Goal: Task Accomplishment & Management: Manage account settings

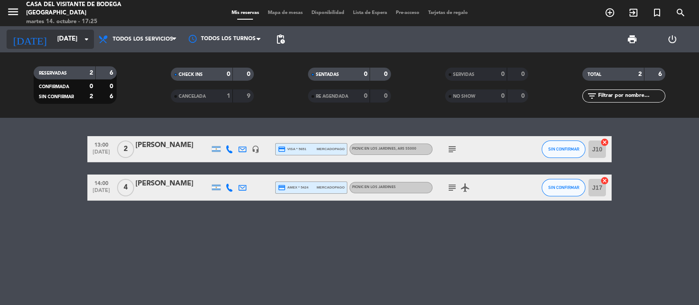
click at [61, 42] on input "[DATE]" at bounding box center [95, 39] width 84 height 17
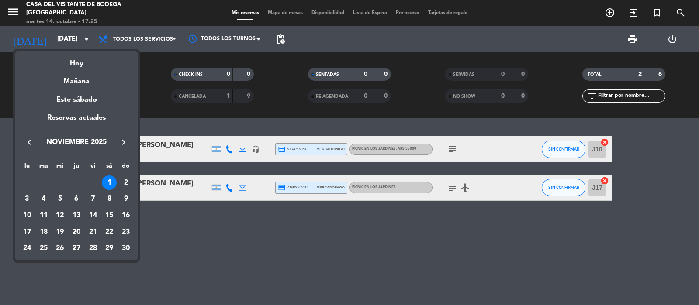
click at [31, 143] on icon "keyboard_arrow_left" at bounding box center [29, 142] width 10 height 10
click at [61, 263] on div "29" at bounding box center [59, 265] width 15 height 15
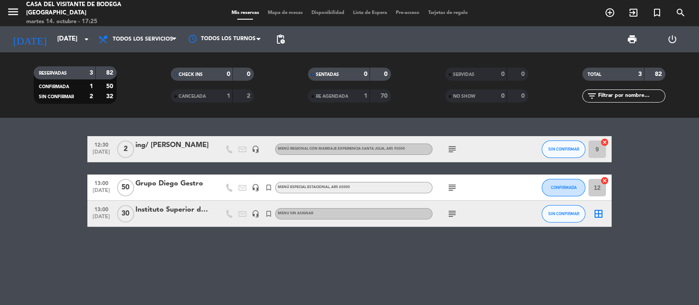
click at [455, 187] on icon "subject" at bounding box center [452, 188] width 10 height 10
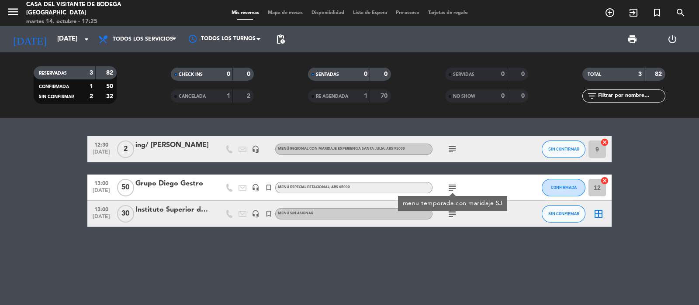
click at [455, 187] on icon "subject" at bounding box center [452, 188] width 10 height 10
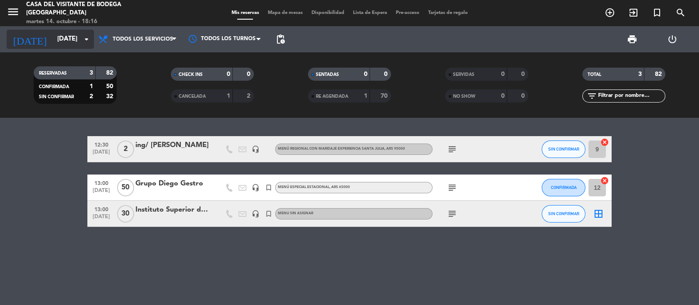
click at [56, 39] on input "[DATE]" at bounding box center [95, 39] width 84 height 17
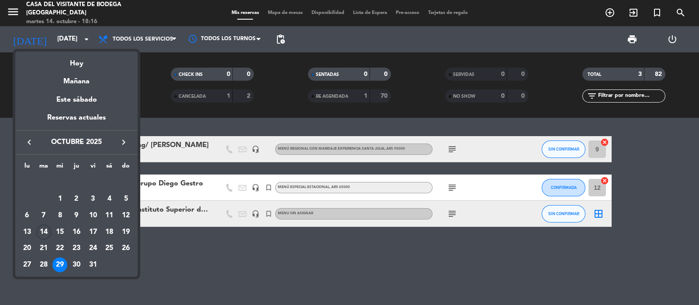
click at [118, 141] on button "keyboard_arrow_right" at bounding box center [124, 142] width 16 height 11
click at [120, 140] on icon "keyboard_arrow_right" at bounding box center [123, 142] width 10 height 10
click at [90, 215] on div "12" at bounding box center [93, 215] width 15 height 15
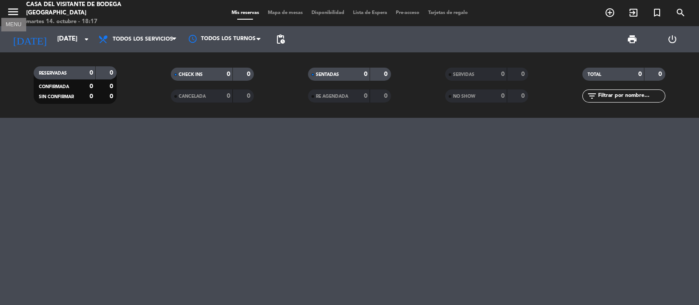
click at [12, 7] on icon "menu" at bounding box center [13, 11] width 13 height 13
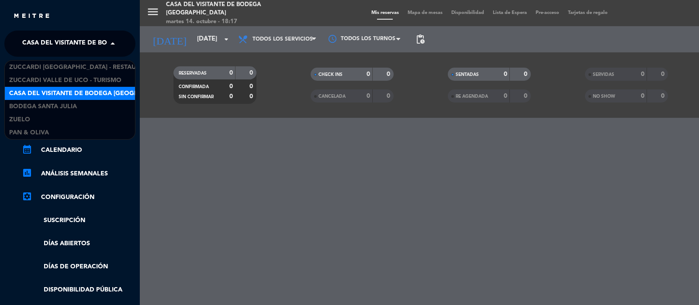
click at [26, 45] on span "Casa del Visitante de Bodega [GEOGRAPHIC_DATA]" at bounding box center [106, 44] width 169 height 18
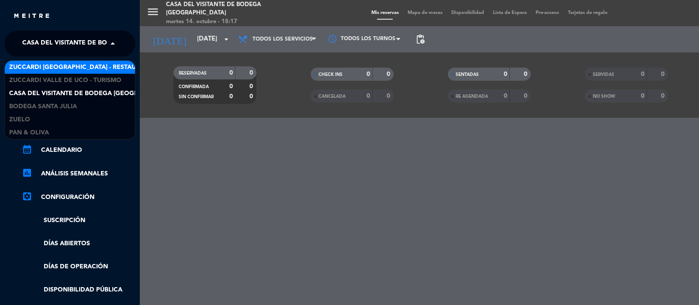
click at [33, 62] on span "Zuccardi [GEOGRAPHIC_DATA] - Restaurant [GEOGRAPHIC_DATA]" at bounding box center [114, 67] width 210 height 10
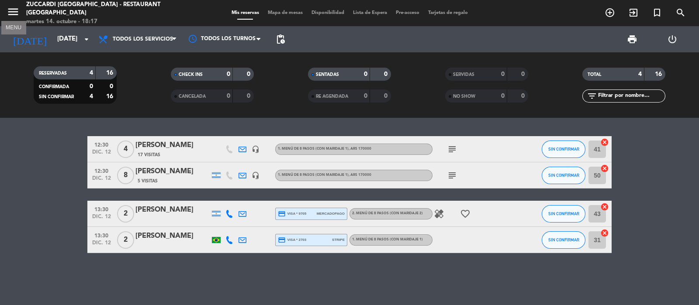
click at [14, 14] on icon "menu" at bounding box center [13, 11] width 13 height 13
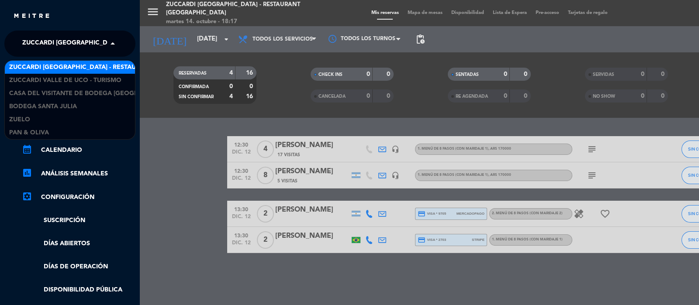
click at [25, 41] on span "Zuccardi [GEOGRAPHIC_DATA] - Restaurant [GEOGRAPHIC_DATA]" at bounding box center [127, 44] width 210 height 18
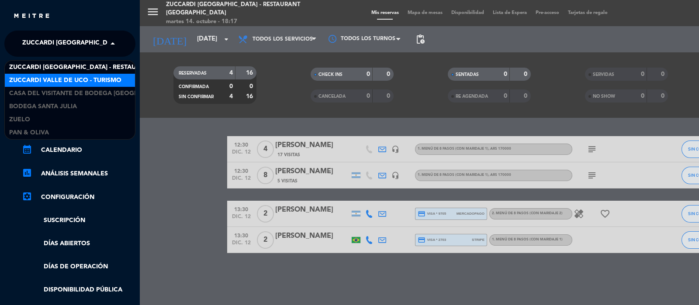
click at [36, 77] on span "Zuccardi Valle de Uco - Turismo" at bounding box center [65, 81] width 112 height 10
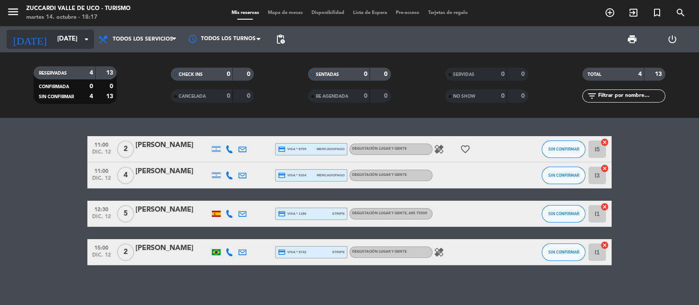
click at [53, 40] on input "[DATE]" at bounding box center [95, 39] width 84 height 17
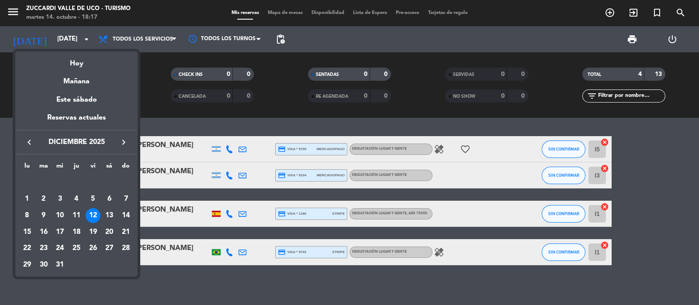
click at [55, 38] on div at bounding box center [349, 152] width 699 height 305
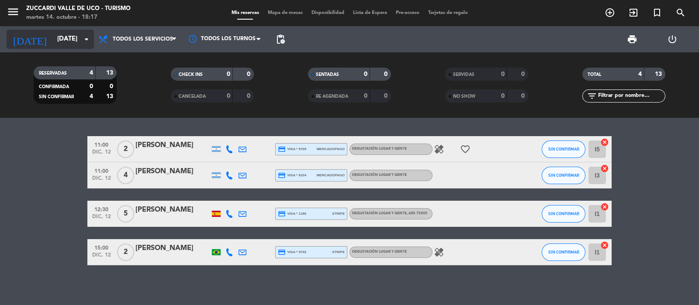
click at [53, 38] on input "[DATE]" at bounding box center [95, 39] width 84 height 17
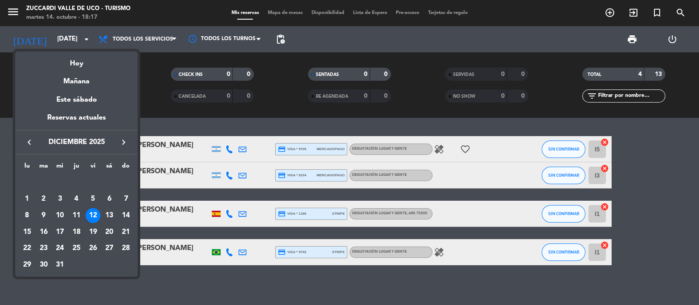
click at [11, 9] on div at bounding box center [349, 152] width 699 height 305
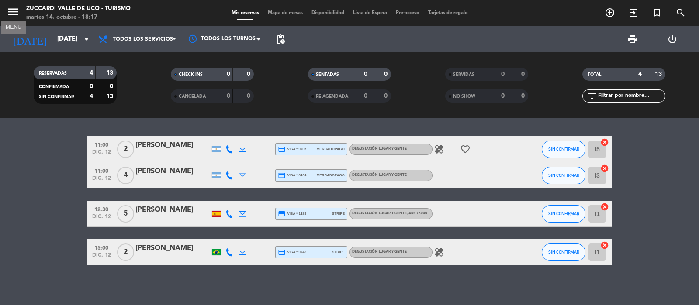
click at [14, 17] on icon "menu" at bounding box center [13, 11] width 13 height 13
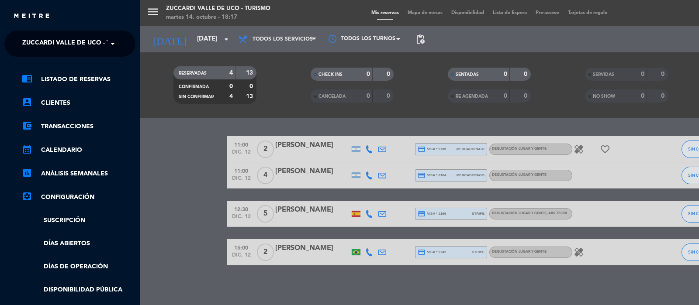
click at [35, 34] on ng-select "× Zuccardi [GEOGRAPHIC_DATA] - Turismo ×" at bounding box center [69, 44] width 131 height 26
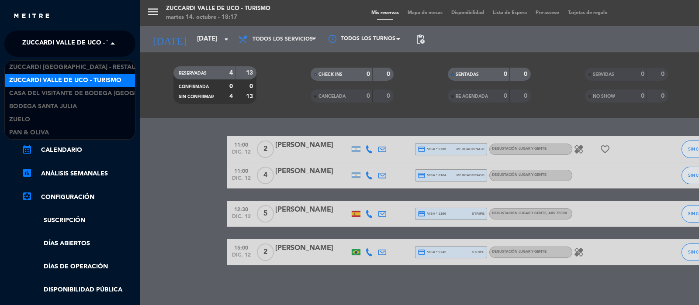
click at [45, 50] on span "Zuccardi Valle de Uco - Turismo" at bounding box center [78, 44] width 112 height 18
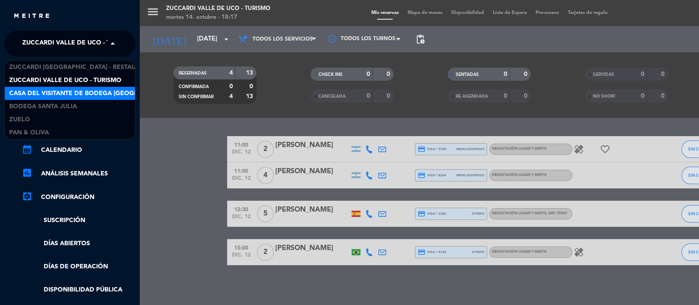
click at [52, 95] on span "Casa del Visitante de Bodega [GEOGRAPHIC_DATA]" at bounding box center [93, 94] width 169 height 10
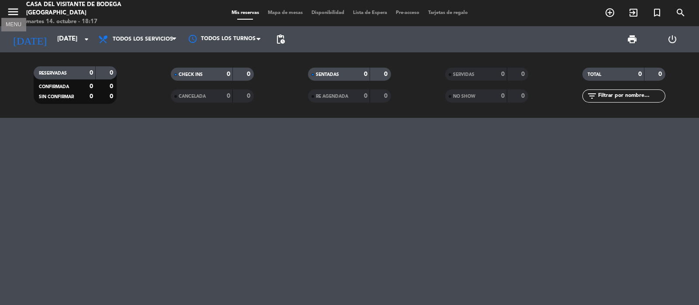
click at [10, 12] on icon "menu" at bounding box center [13, 11] width 13 height 13
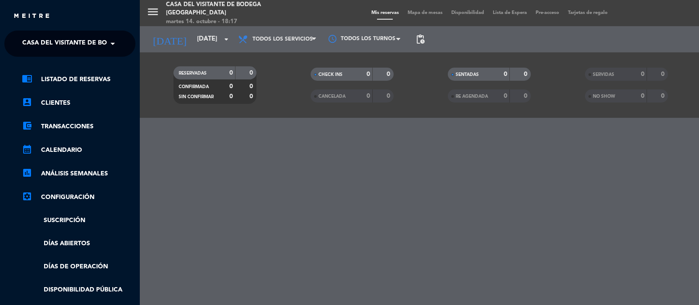
click at [42, 48] on span "Casa del Visitante de Bodega [GEOGRAPHIC_DATA]" at bounding box center [106, 44] width 169 height 18
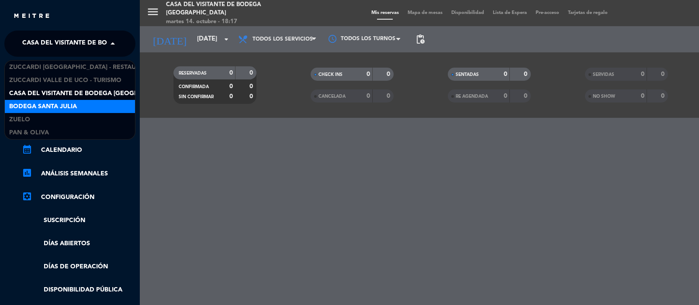
click at [52, 104] on span "Bodega Santa Julia" at bounding box center [43, 107] width 68 height 10
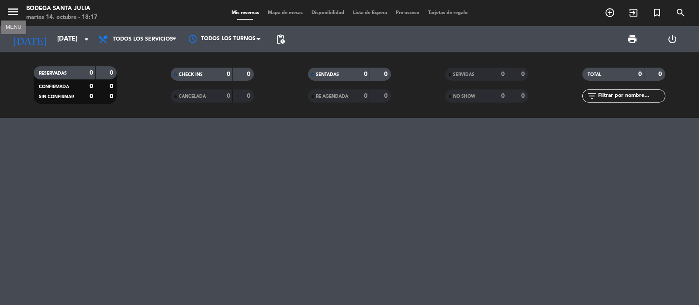
drag, startPoint x: 11, startPoint y: 10, endPoint x: 19, endPoint y: 21, distance: 13.5
click at [11, 10] on icon "menu" at bounding box center [13, 11] width 13 height 13
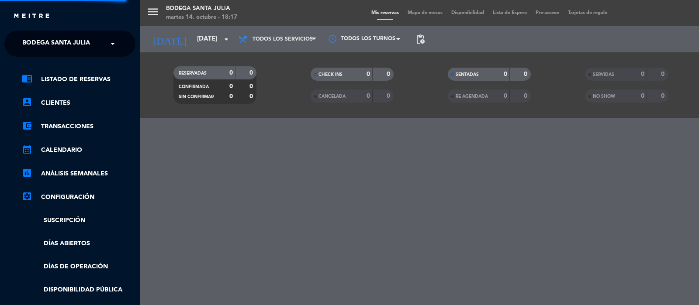
click at [43, 40] on span "Bodega Santa Julia" at bounding box center [56, 44] width 68 height 18
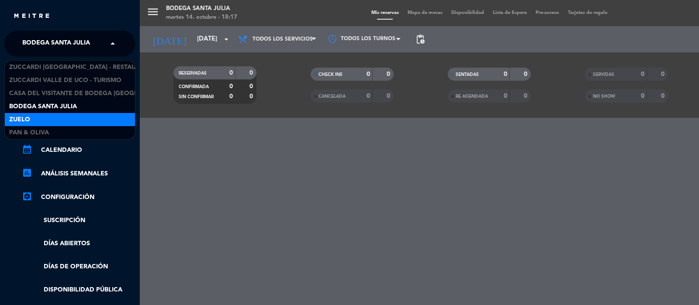
click at [57, 119] on div "Zuelo" at bounding box center [70, 119] width 130 height 13
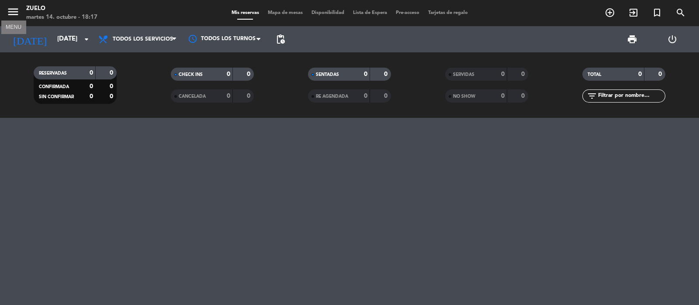
click at [11, 12] on icon "menu" at bounding box center [13, 11] width 13 height 13
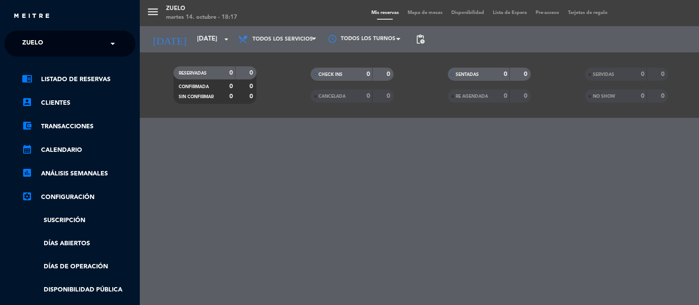
click at [37, 38] on span "Zuelo" at bounding box center [32, 44] width 21 height 18
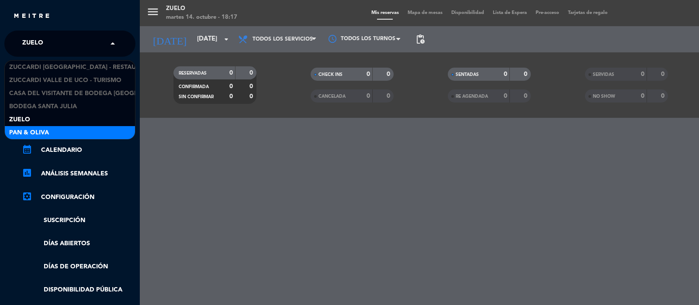
click at [41, 128] on span "Pan & Oliva" at bounding box center [29, 133] width 40 height 10
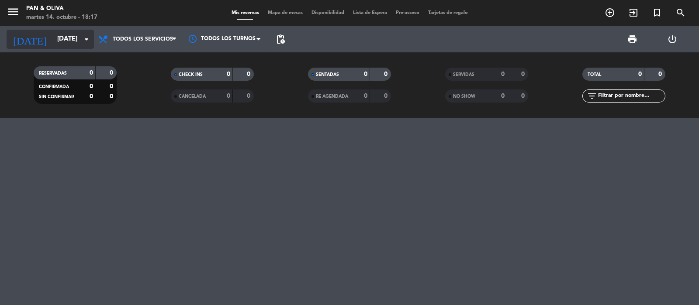
click at [55, 47] on div "[DATE] [DATE] arrow_drop_down" at bounding box center [50, 39] width 87 height 19
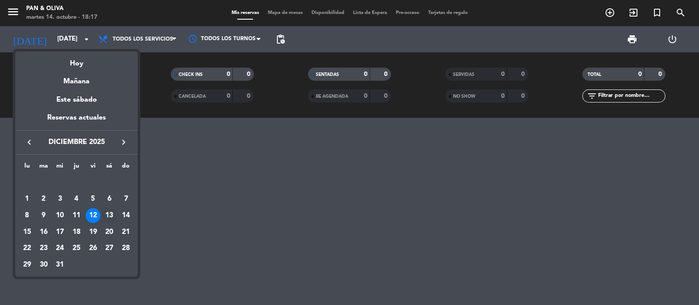
click at [106, 214] on div "13" at bounding box center [109, 215] width 15 height 15
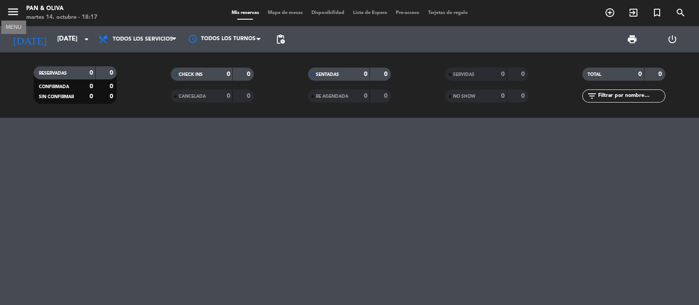
click at [10, 14] on icon "menu" at bounding box center [13, 11] width 13 height 13
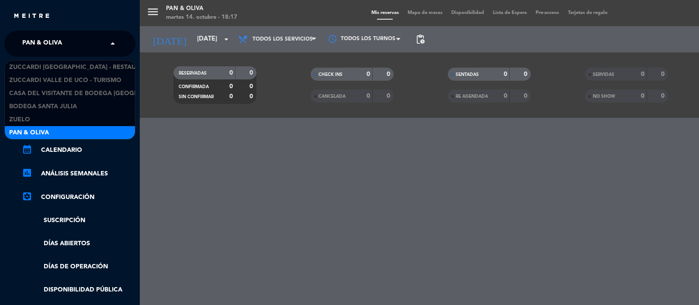
click at [33, 44] on span "Pan & Oliva" at bounding box center [42, 44] width 40 height 18
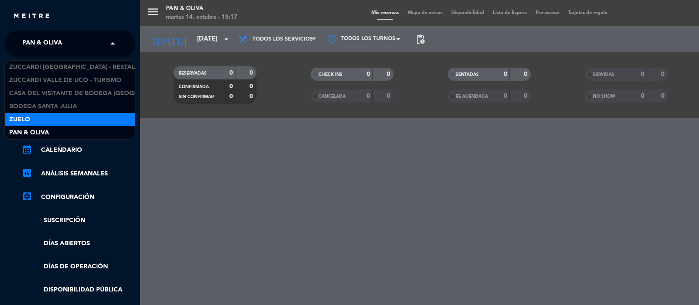
click at [35, 121] on div "Zuelo" at bounding box center [70, 119] width 130 height 13
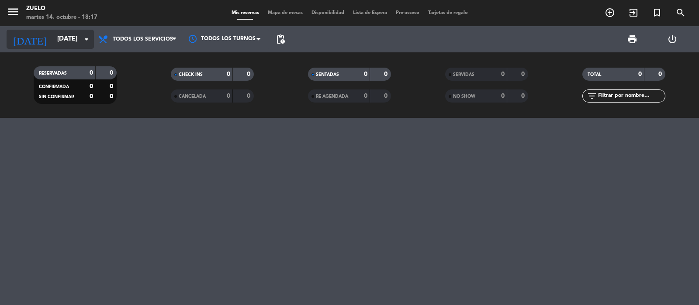
click at [53, 44] on input "[DATE]" at bounding box center [95, 39] width 84 height 17
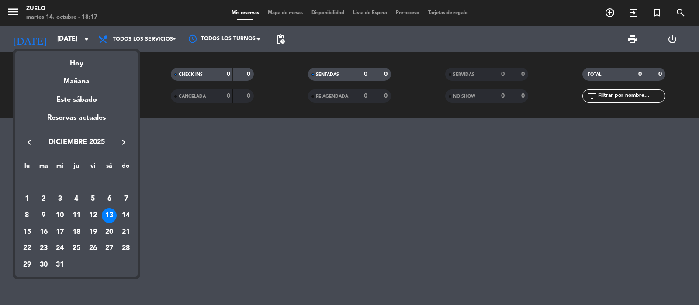
click at [112, 218] on div "13" at bounding box center [109, 215] width 15 height 15
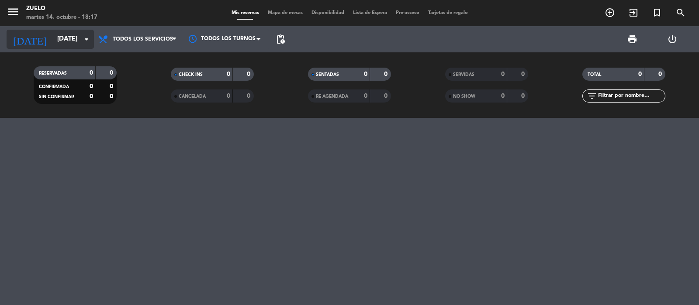
click at [56, 40] on input "[DATE]" at bounding box center [95, 39] width 84 height 17
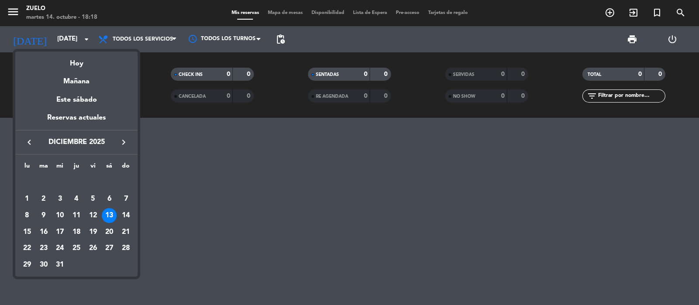
click at [9, 9] on div at bounding box center [349, 152] width 699 height 305
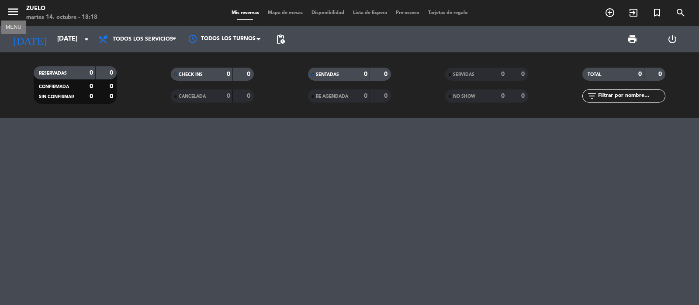
click at [9, 9] on icon "menu" at bounding box center [13, 11] width 13 height 13
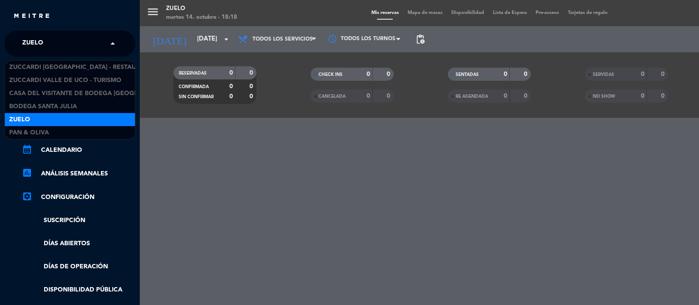
click at [41, 41] on span "Zuelo" at bounding box center [32, 44] width 21 height 18
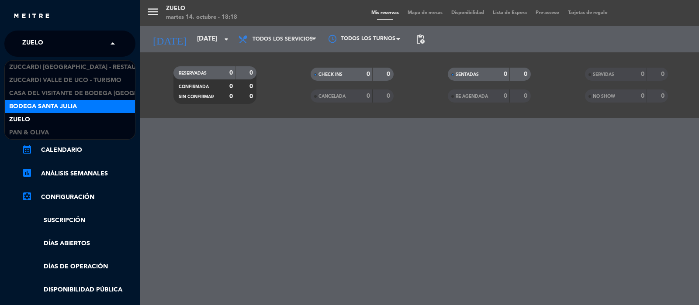
click at [50, 108] on span "Bodega Santa Julia" at bounding box center [43, 107] width 68 height 10
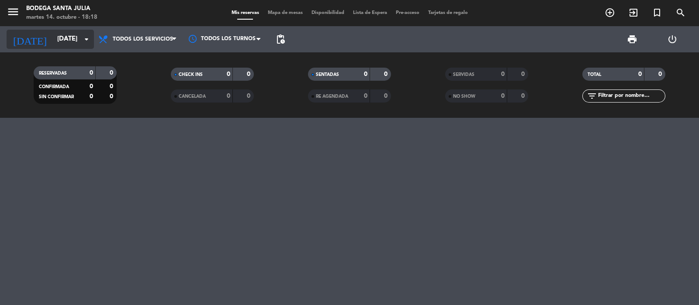
click at [53, 41] on input "[DATE]" at bounding box center [95, 39] width 84 height 17
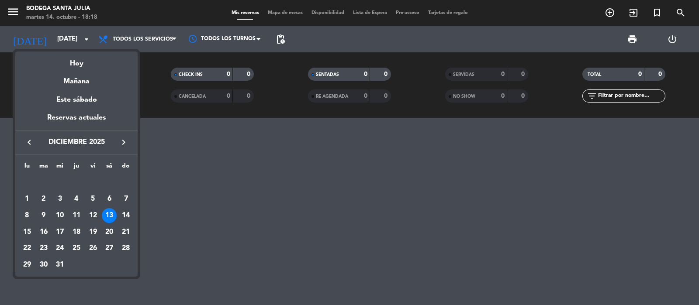
click at [15, 11] on div at bounding box center [349, 152] width 699 height 305
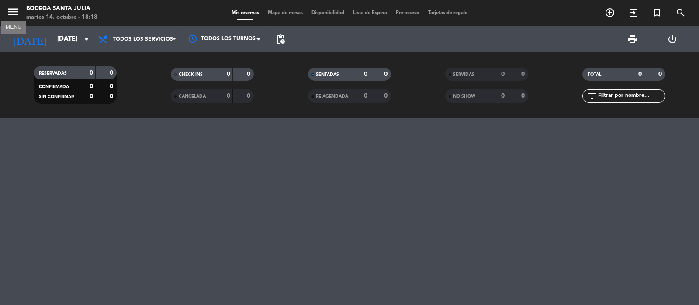
click at [13, 11] on icon "menu" at bounding box center [13, 11] width 13 height 13
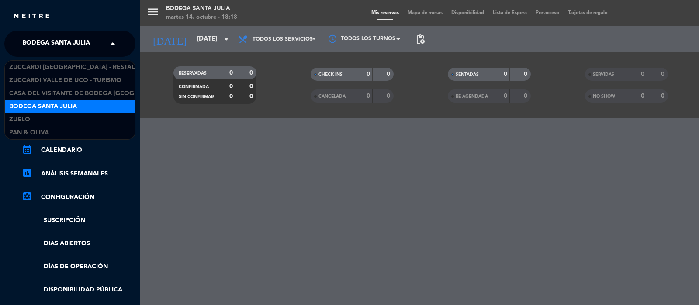
click at [31, 44] on span "Bodega Santa Julia" at bounding box center [56, 44] width 68 height 18
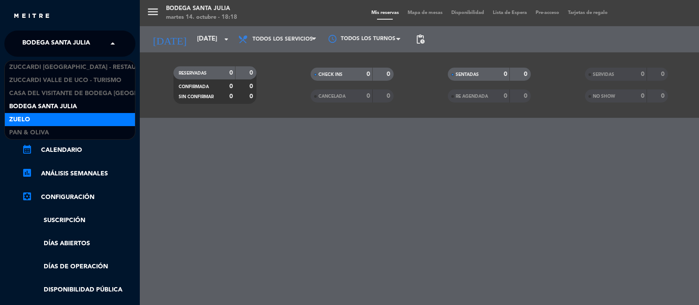
click at [27, 120] on span "Zuelo" at bounding box center [19, 120] width 21 height 10
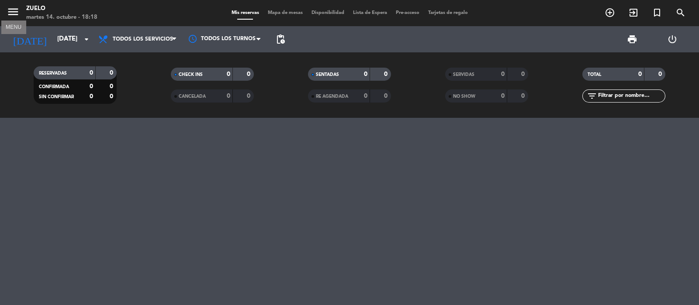
click at [12, 9] on icon "menu" at bounding box center [13, 11] width 13 height 13
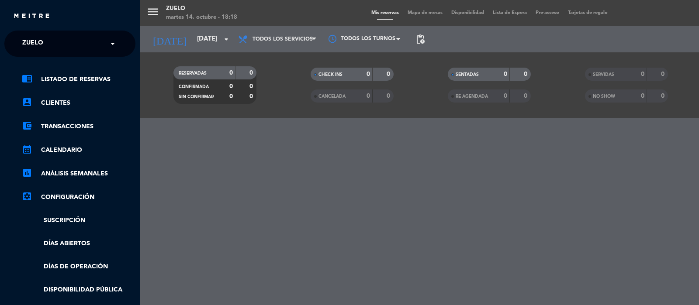
click at [29, 48] on span "Zuelo" at bounding box center [32, 44] width 21 height 18
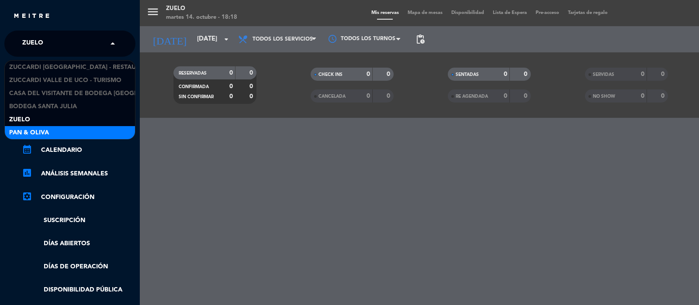
click at [17, 132] on span "Pan & Oliva" at bounding box center [29, 133] width 40 height 10
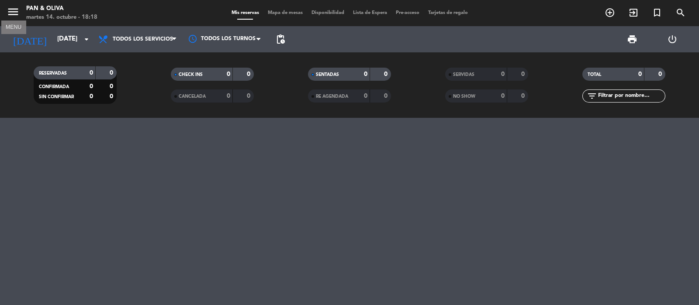
click at [16, 9] on icon "menu" at bounding box center [13, 11] width 13 height 13
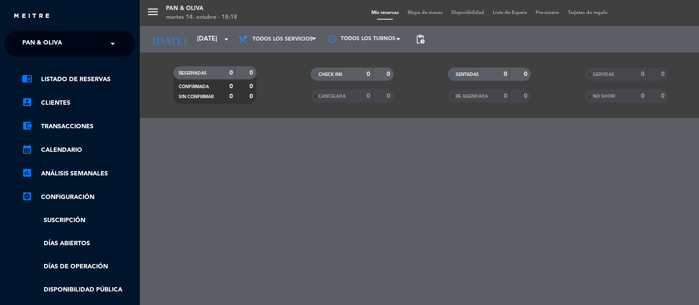
click at [36, 41] on span "Pan & Oliva" at bounding box center [42, 44] width 40 height 18
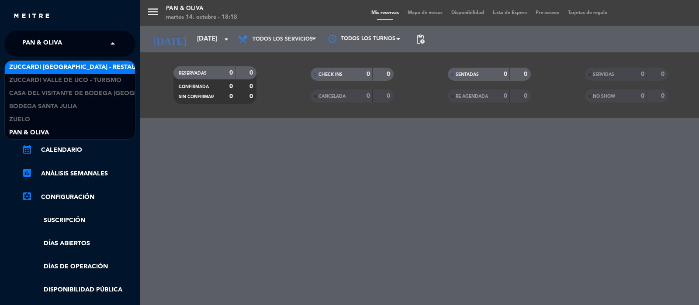
click at [41, 66] on span "Zuccardi [GEOGRAPHIC_DATA] - Restaurant [GEOGRAPHIC_DATA]" at bounding box center [114, 67] width 210 height 10
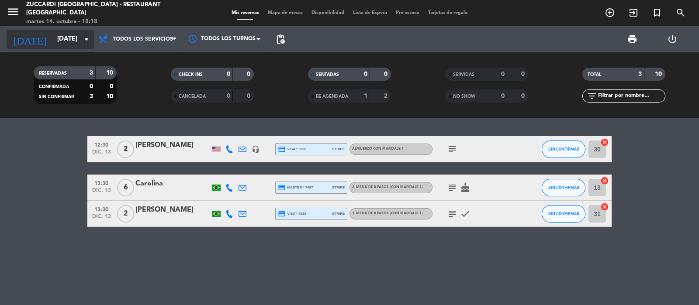
click at [53, 38] on input "[DATE]" at bounding box center [95, 39] width 84 height 17
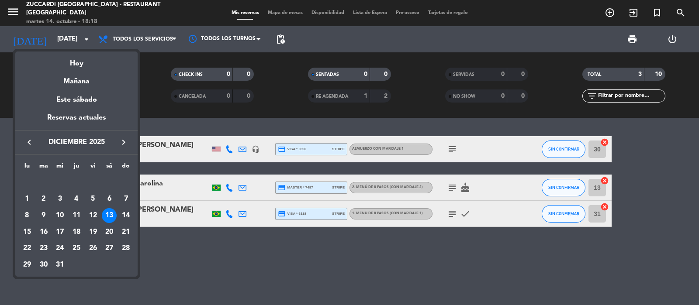
click at [126, 215] on div "14" at bounding box center [125, 215] width 15 height 15
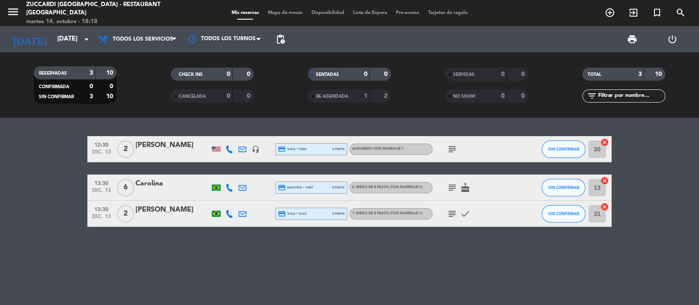
type input "[DATE]"
